Goal: Manage account settings

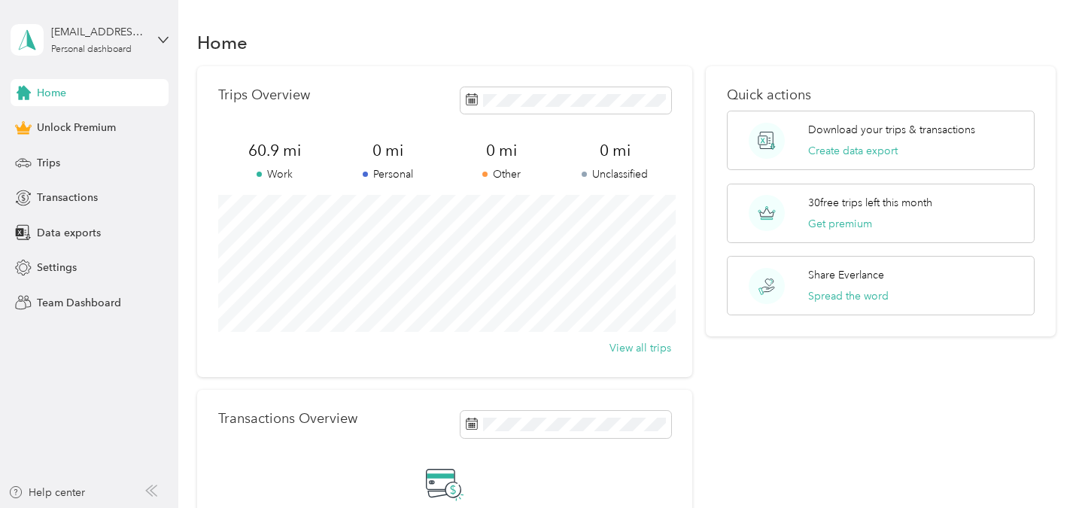
click at [153, 41] on div "[EMAIL_ADDRESS][DOMAIN_NAME] Personal dashboard" at bounding box center [90, 40] width 158 height 53
click at [68, 91] on div "Home" at bounding box center [90, 92] width 158 height 27
click at [66, 264] on span "Settings" at bounding box center [57, 268] width 40 height 16
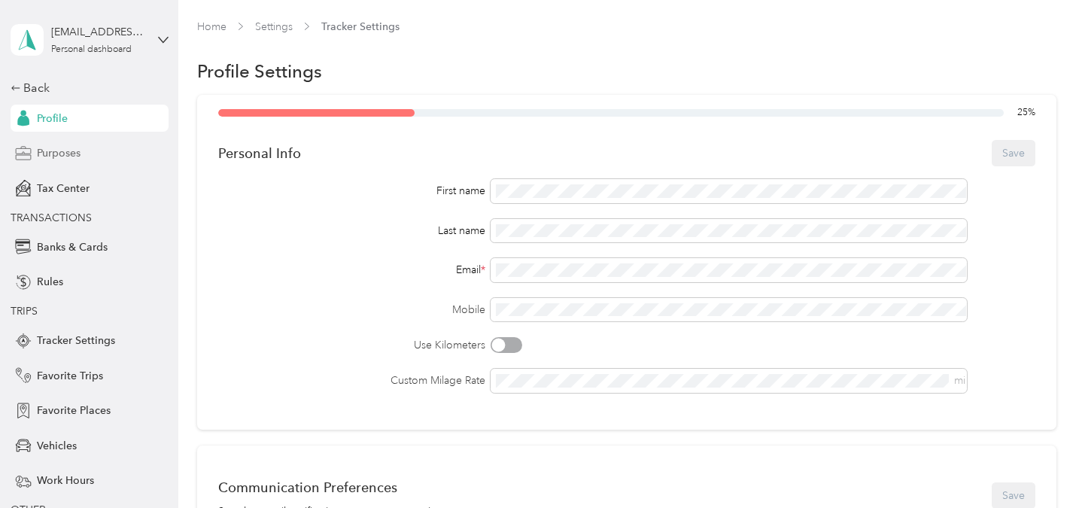
click at [71, 151] on span "Purposes" at bounding box center [59, 153] width 44 height 16
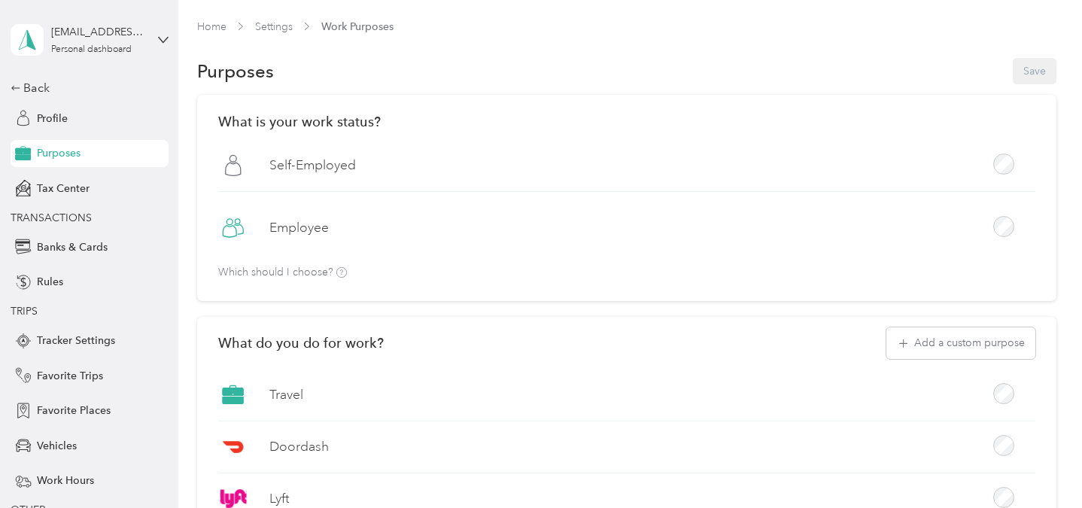
click at [382, 225] on div "Employee" at bounding box center [626, 233] width 817 height 41
click at [999, 229] on div "Employee" at bounding box center [626, 233] width 817 height 41
click at [1000, 229] on div at bounding box center [1003, 226] width 21 height 21
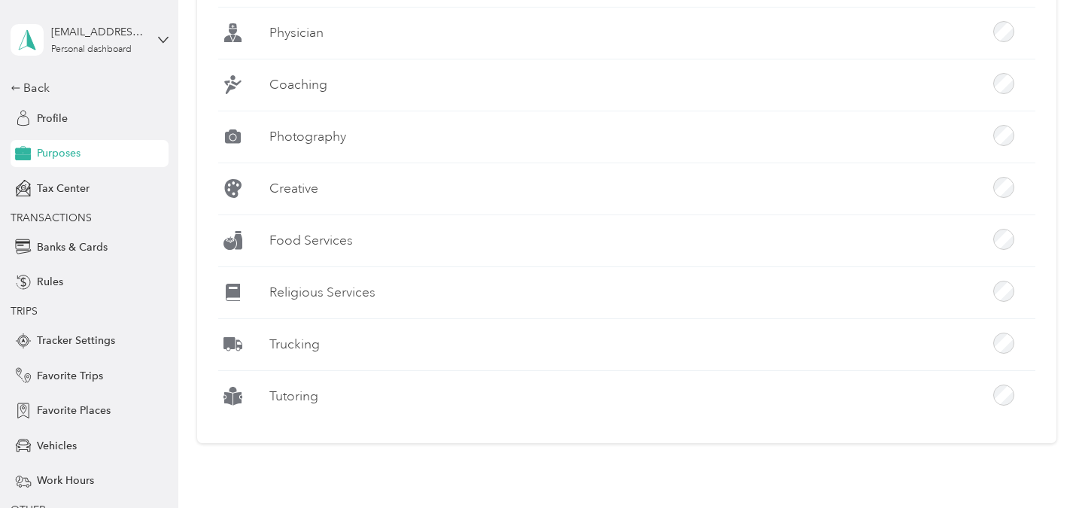
scroll to position [1507, 0]
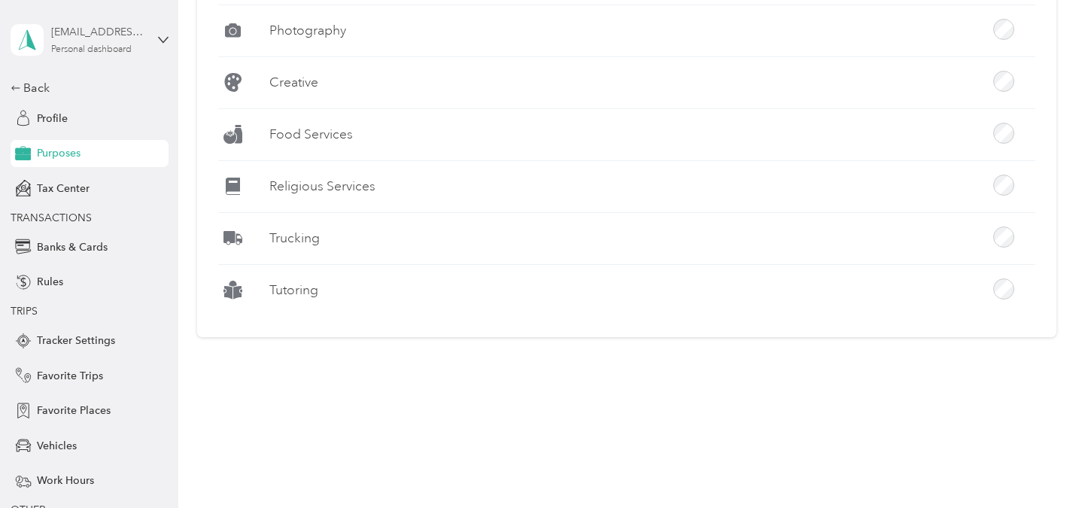
click at [125, 42] on div "[EMAIL_ADDRESS][DOMAIN_NAME] Personal dashboard" at bounding box center [98, 39] width 94 height 30
click at [78, 126] on div "Log out" at bounding box center [169, 124] width 296 height 26
